Goal: Task Accomplishment & Management: Manage account settings

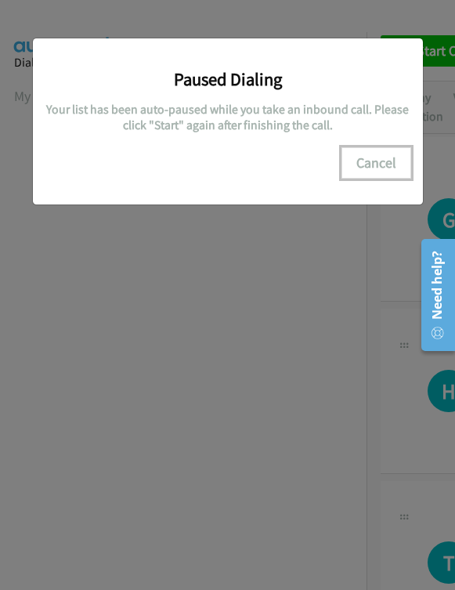
click at [383, 168] on button "Cancel" at bounding box center [377, 162] width 70 height 31
drag, startPoint x: 384, startPoint y: 161, endPoint x: 52, endPoint y: 215, distance: 335.7
click at [384, 161] on button "Cancel" at bounding box center [377, 162] width 70 height 31
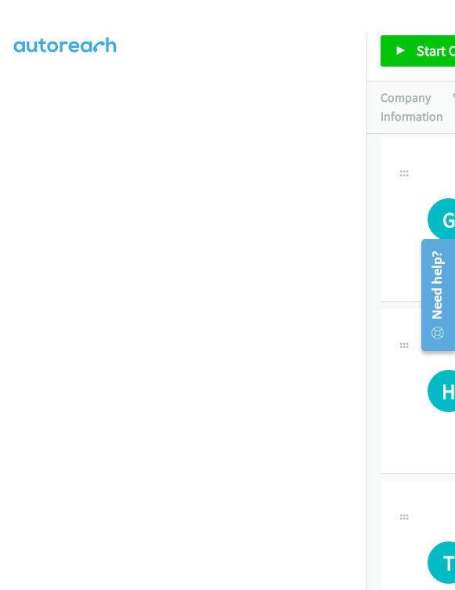
scroll to position [288, 0]
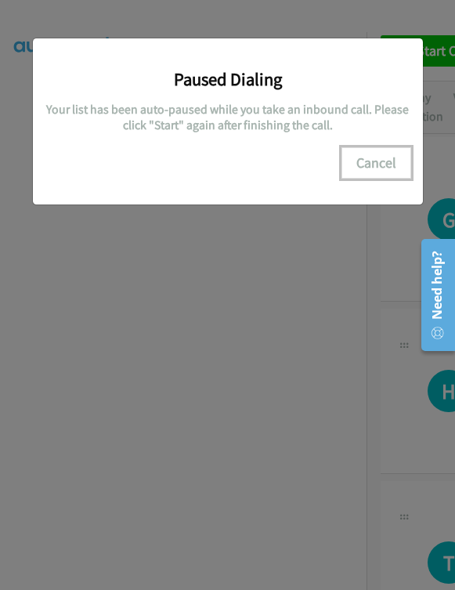
click at [380, 152] on button "Cancel" at bounding box center [377, 162] width 70 height 31
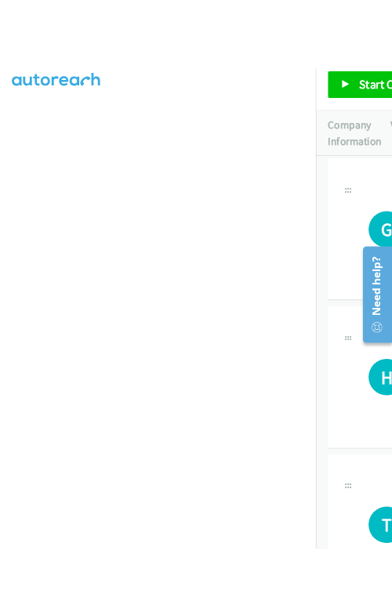
scroll to position [0, 0]
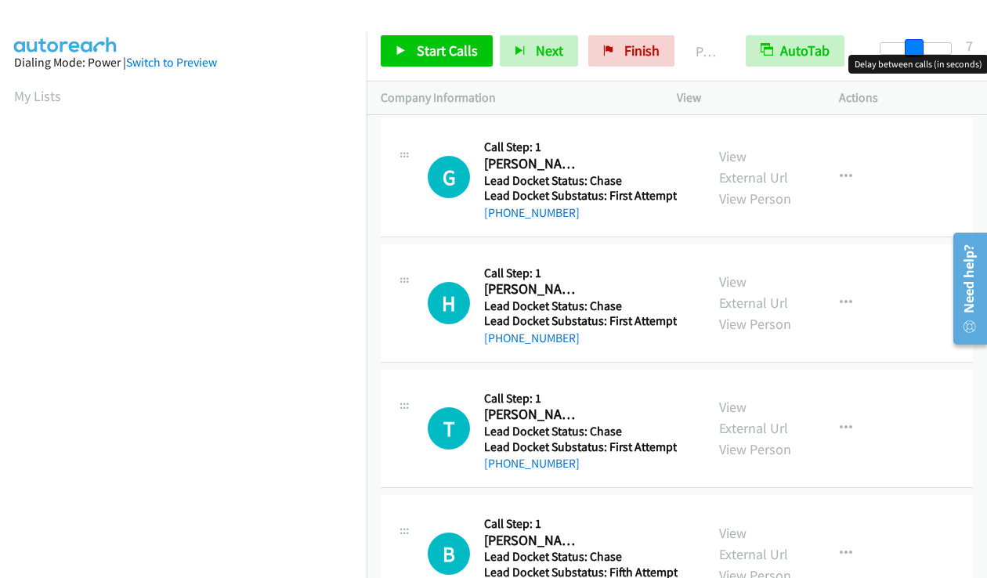
click at [454, 50] on div at bounding box center [916, 48] width 72 height 13
click at [454, 49] on div at bounding box center [916, 48] width 72 height 13
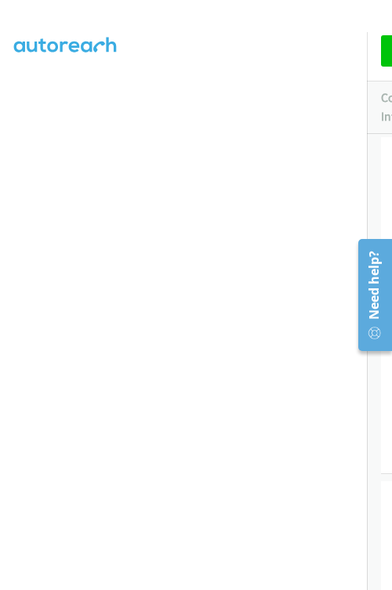
scroll to position [288, 0]
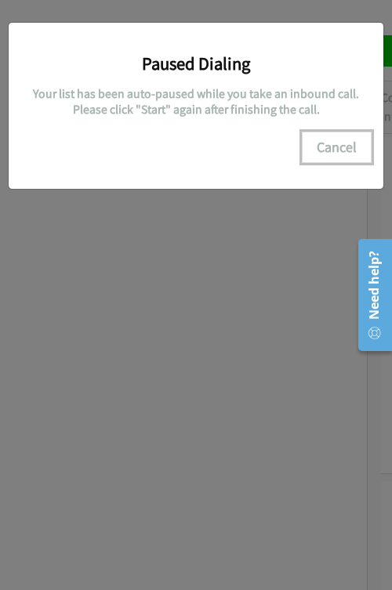
click at [346, 150] on button "Cancel" at bounding box center [337, 147] width 70 height 31
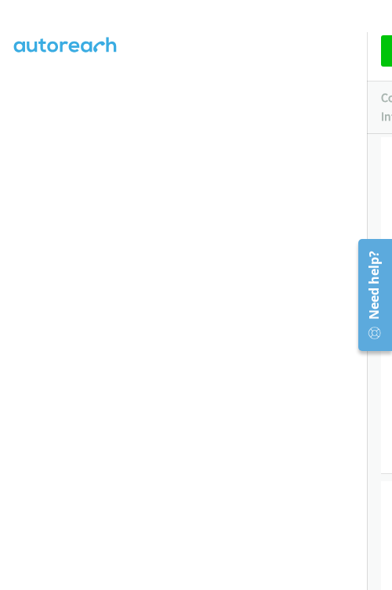
scroll to position [255, 0]
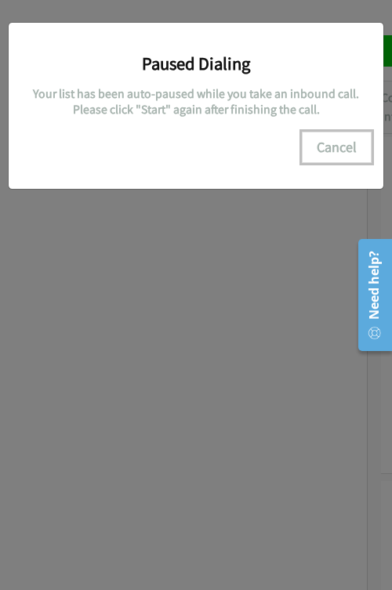
click at [328, 147] on button "Cancel" at bounding box center [337, 147] width 70 height 31
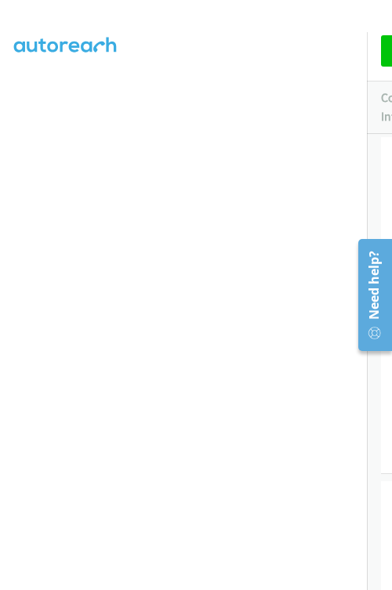
scroll to position [0, 0]
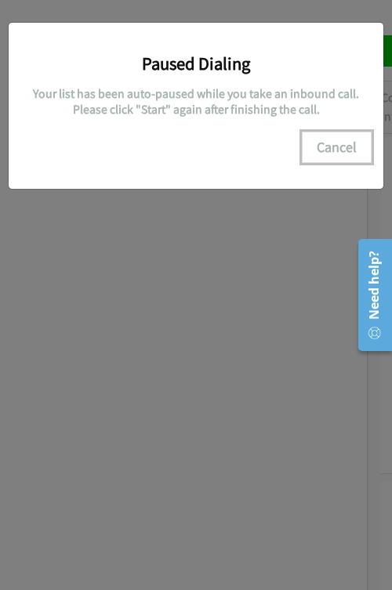
click at [328, 142] on button "Cancel" at bounding box center [337, 147] width 70 height 31
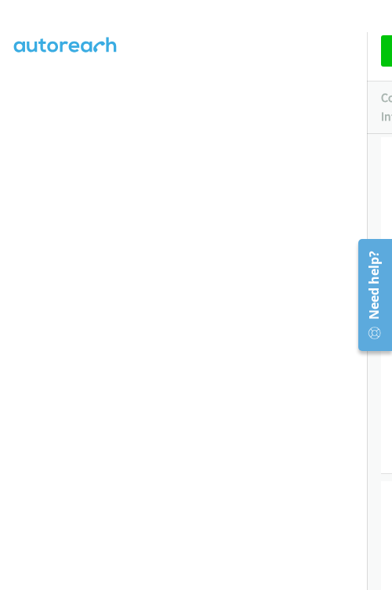
scroll to position [288, 0]
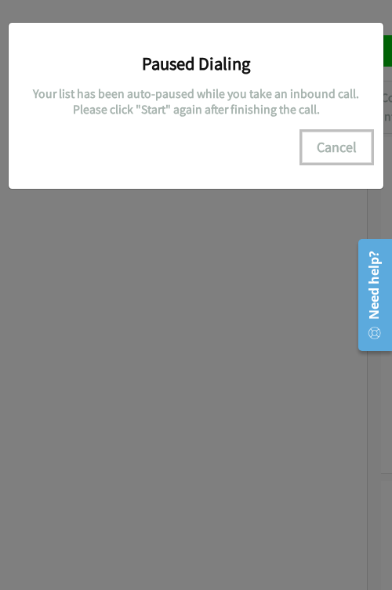
click at [355, 145] on button "Cancel" at bounding box center [337, 147] width 70 height 31
click at [320, 143] on button "Cancel" at bounding box center [337, 147] width 70 height 31
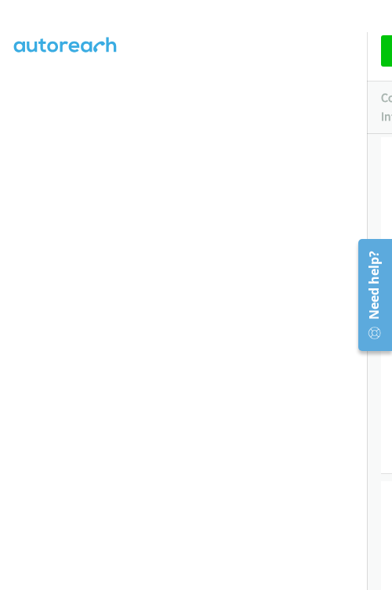
scroll to position [0, 0]
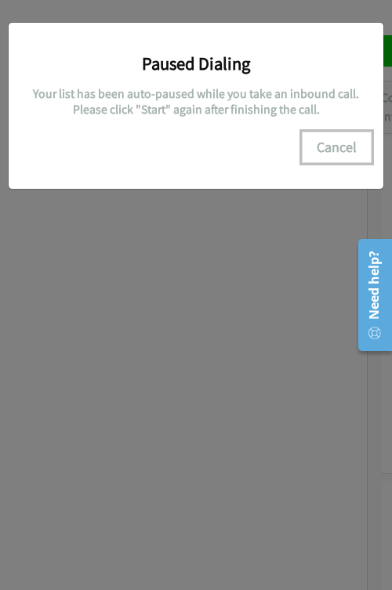
click at [337, 143] on button "Cancel" at bounding box center [337, 147] width 70 height 31
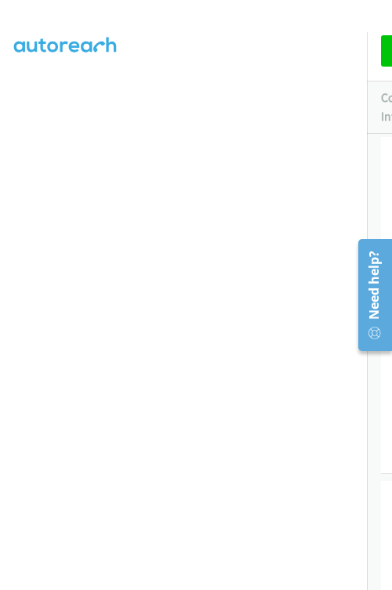
scroll to position [288, 0]
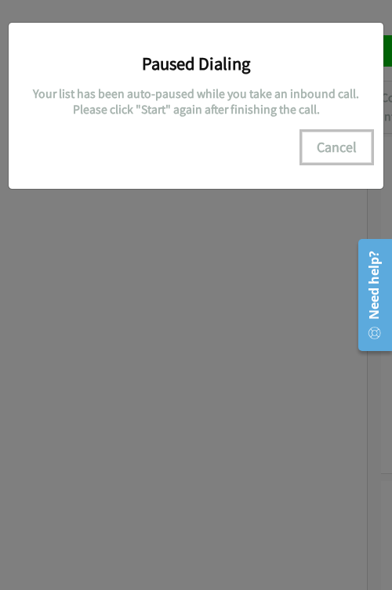
click at [338, 140] on button "Cancel" at bounding box center [337, 147] width 70 height 31
